Goal: Communication & Community: Answer question/provide support

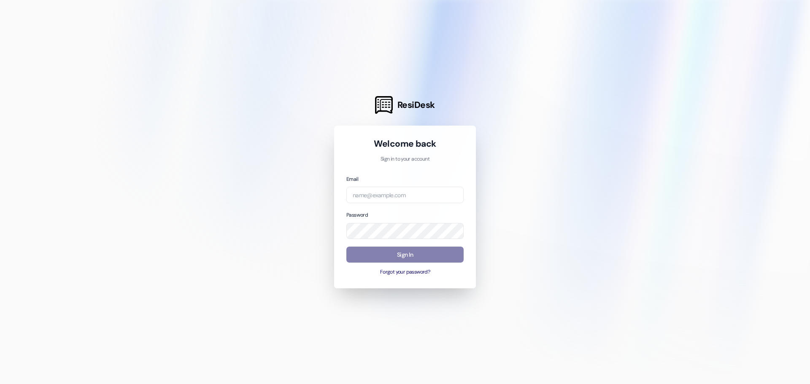
click at [363, 195] on input "email" at bounding box center [404, 195] width 117 height 16
type input "[PERSON_NAME][EMAIL_ADDRESS][PERSON_NAME][DOMAIN_NAME]"
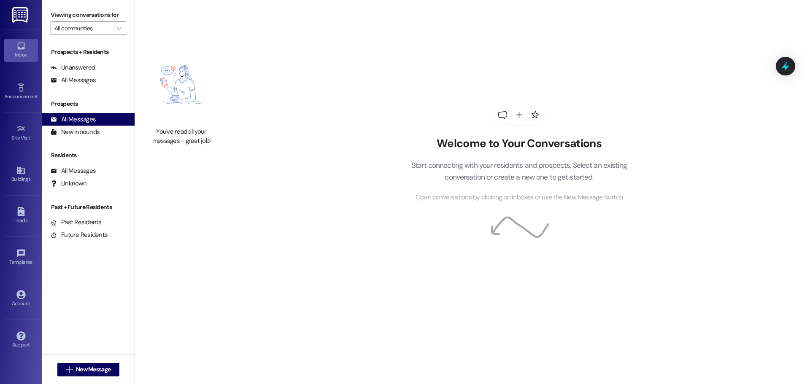
click at [95, 123] on div "All Messages" at bounding box center [73, 119] width 45 height 9
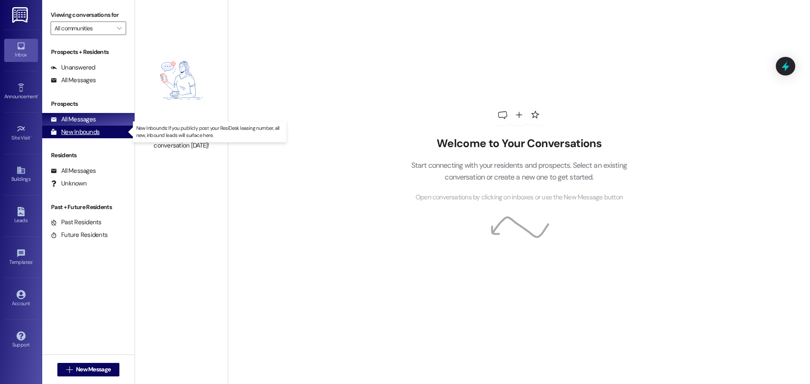
click at [99, 132] on div "New Inbounds (0)" at bounding box center [88, 132] width 92 height 13
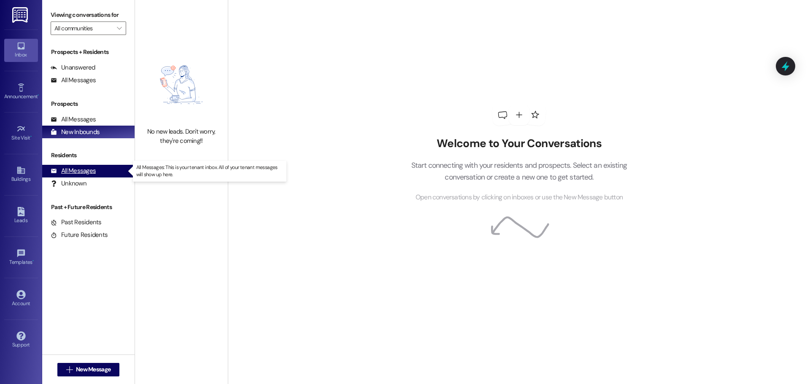
click at [84, 169] on div "All Messages" at bounding box center [73, 171] width 45 height 9
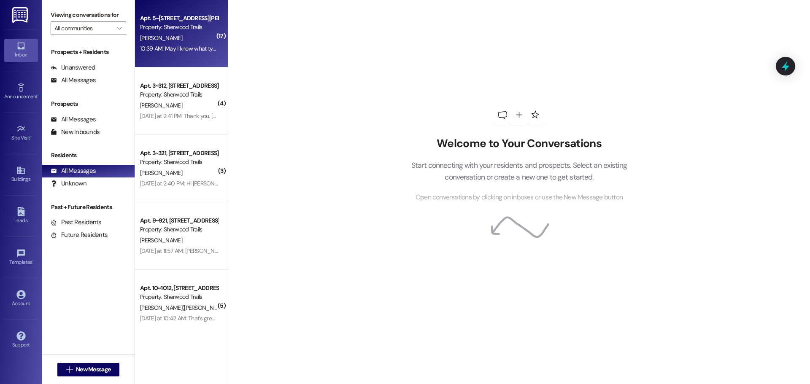
click at [171, 57] on div "Apt. 5~[STREET_ADDRESS][PERSON_NAME] Property: Sherwood Trails [PERSON_NAME] 10…" at bounding box center [181, 33] width 93 height 67
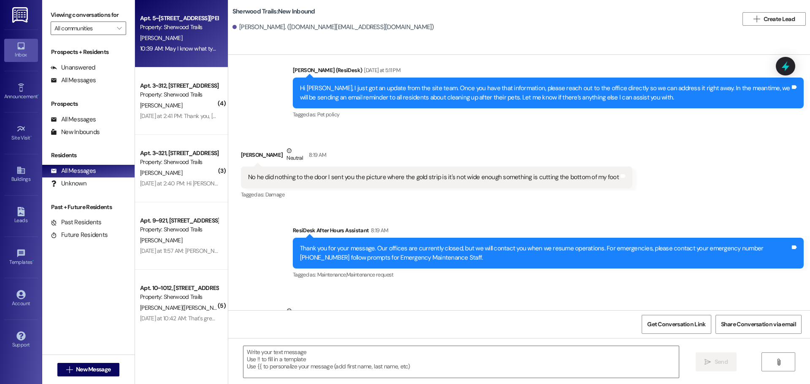
scroll to position [8225, 0]
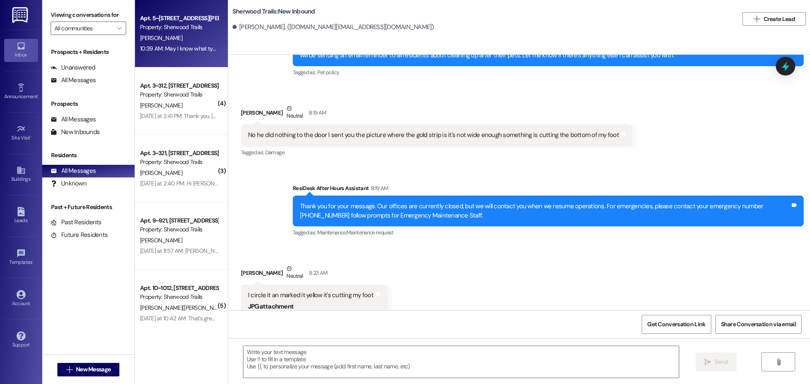
click at [263, 334] on button "See details" at bounding box center [263, 338] width 17 height 8
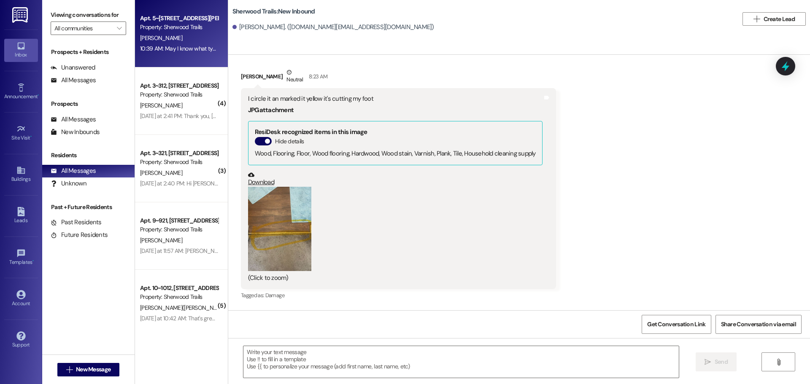
scroll to position [8436, 0]
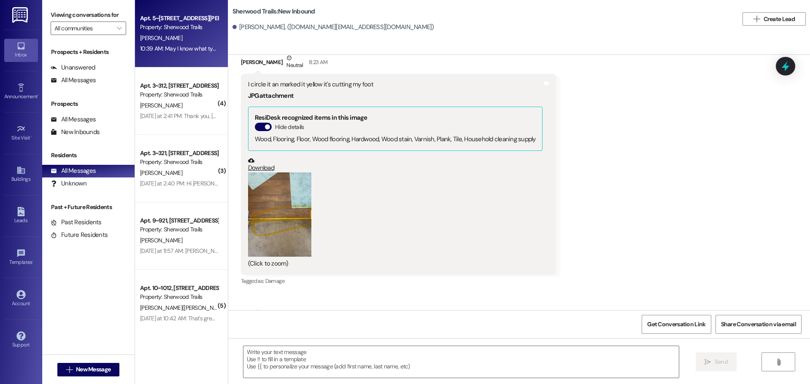
click at [251, 173] on button "Zoom image" at bounding box center [279, 215] width 63 height 84
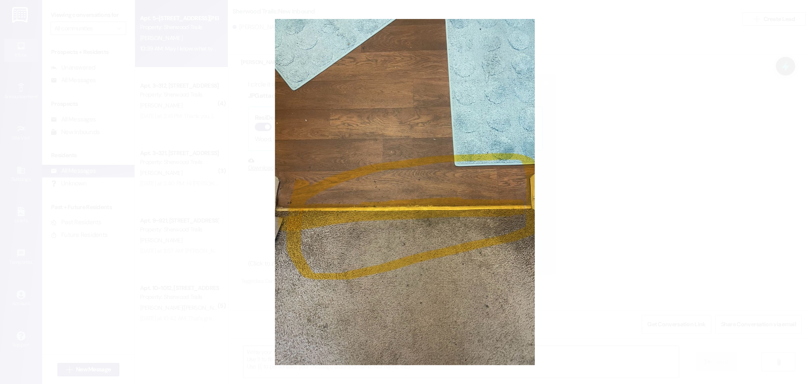
click at [677, 195] on button "Unzoom image" at bounding box center [405, 192] width 810 height 384
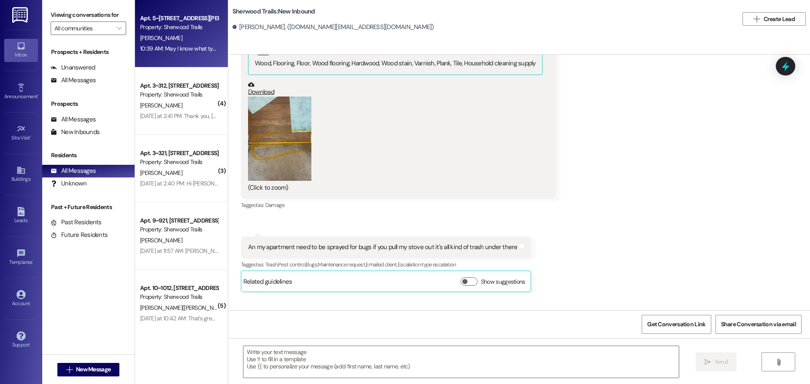
scroll to position [8520, 0]
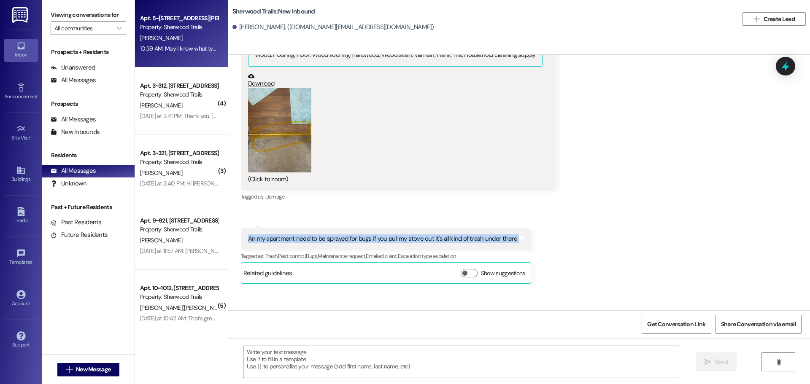
drag, startPoint x: 240, startPoint y: 157, endPoint x: 511, endPoint y: 165, distance: 271.3
click at [511, 228] on div "An my apartment need to be sprayed for bugs if you pull my stove out it's all k…" at bounding box center [386, 239] width 290 height 22
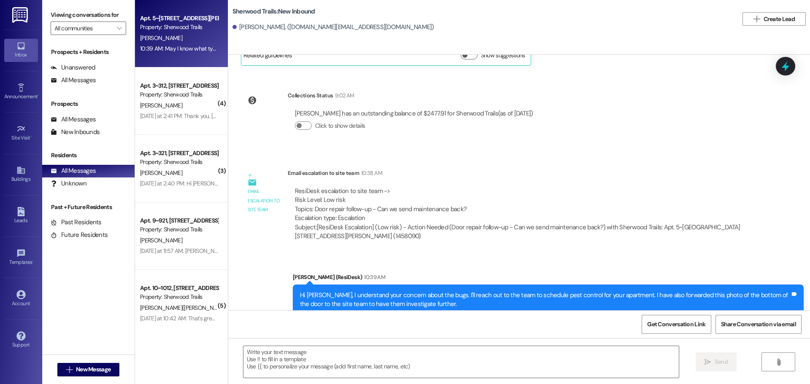
scroll to position [8740, 0]
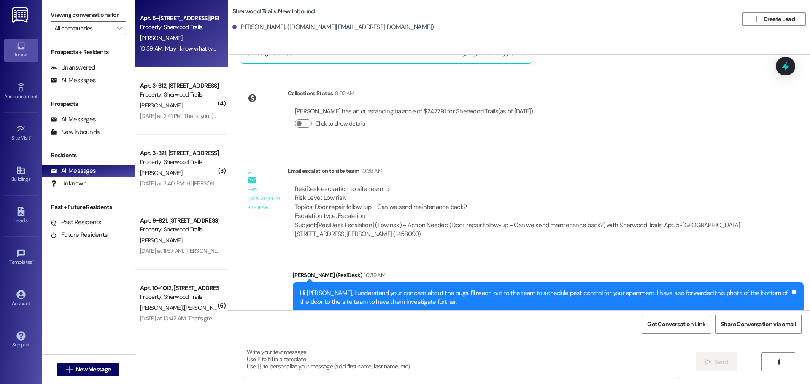
drag, startPoint x: 479, startPoint y: 281, endPoint x: 809, endPoint y: 273, distance: 330.8
click at [809, 273] on div "Announcement, sent via SMS [PERSON_NAME] (ResiDesk) [DATE] 12:24 PM Hi [PERSON_…" at bounding box center [519, 183] width 582 height 256
click at [696, 345] on div "Sent via SMS 10:39 AM [PERSON_NAME] (ResiDesk) 10:39 AM May I know what type of…" at bounding box center [635, 368] width 350 height 47
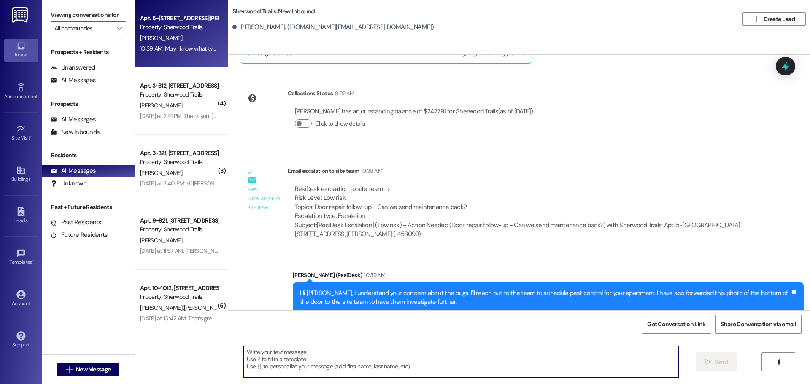
click at [415, 360] on textarea at bounding box center [460, 362] width 435 height 32
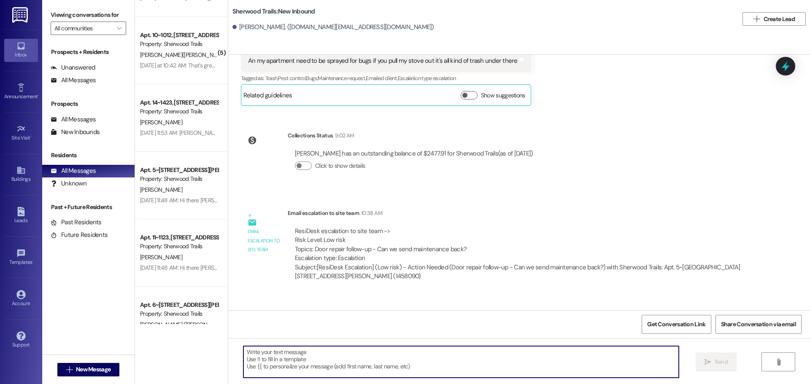
scroll to position [0, 0]
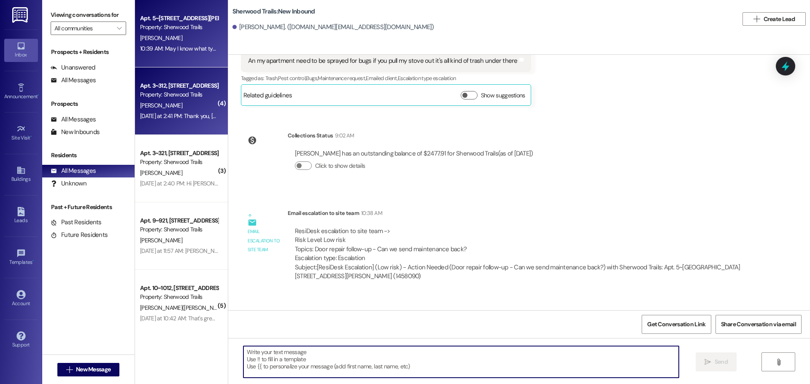
click at [197, 111] on div "[DATE] at 2:41 PM: Thank you, [PERSON_NAME]. Let me put in the request for you.…" at bounding box center [179, 116] width 80 height 11
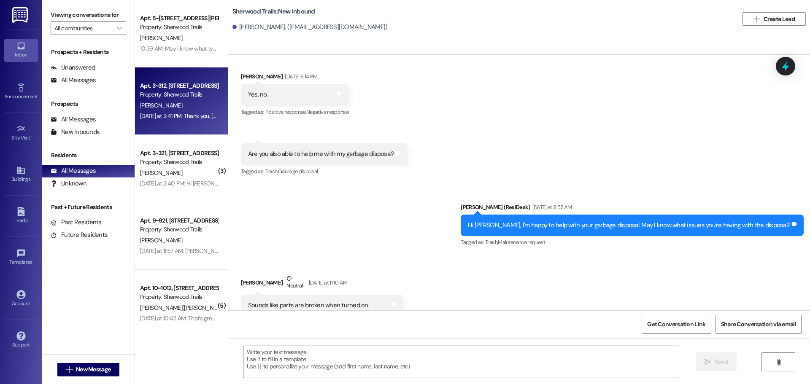
scroll to position [533, 0]
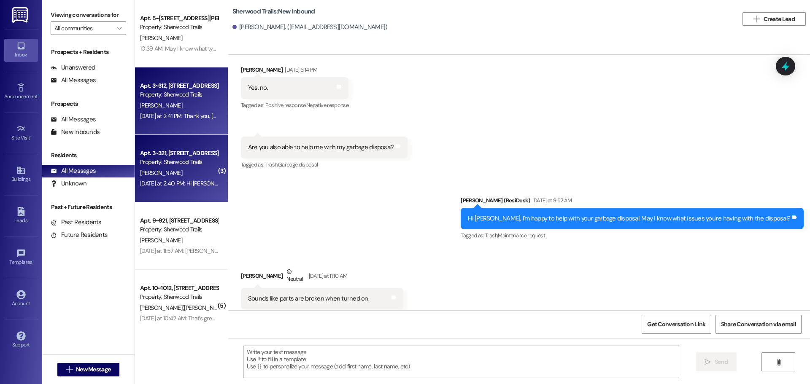
click at [196, 159] on div "Property: Sherwood Trails" at bounding box center [179, 162] width 78 height 9
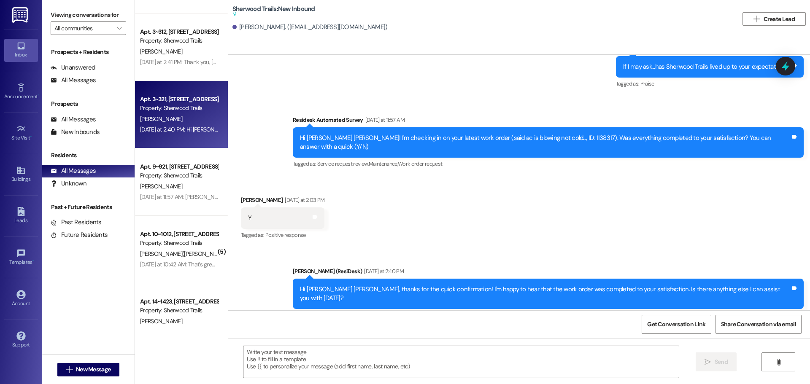
scroll to position [42, 0]
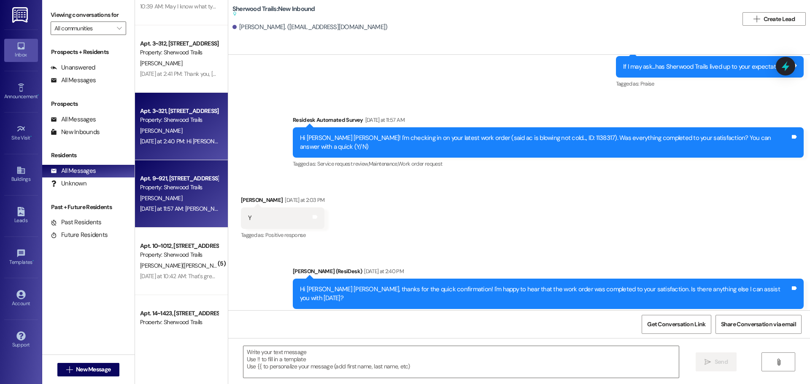
click at [182, 199] on div "[PERSON_NAME]" at bounding box center [179, 198] width 80 height 11
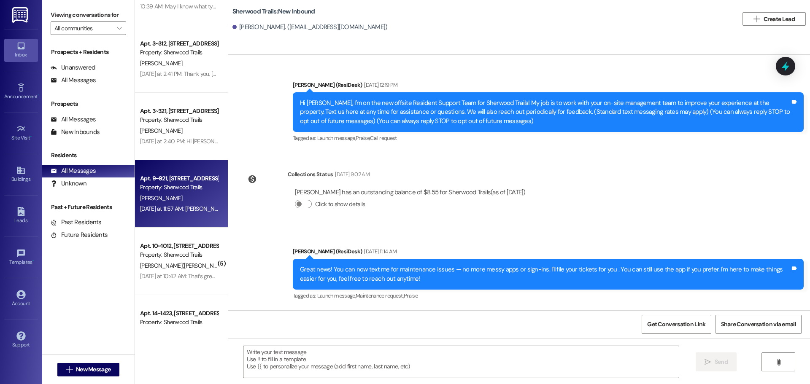
scroll to position [79, 0]
